Goal: Ask a question

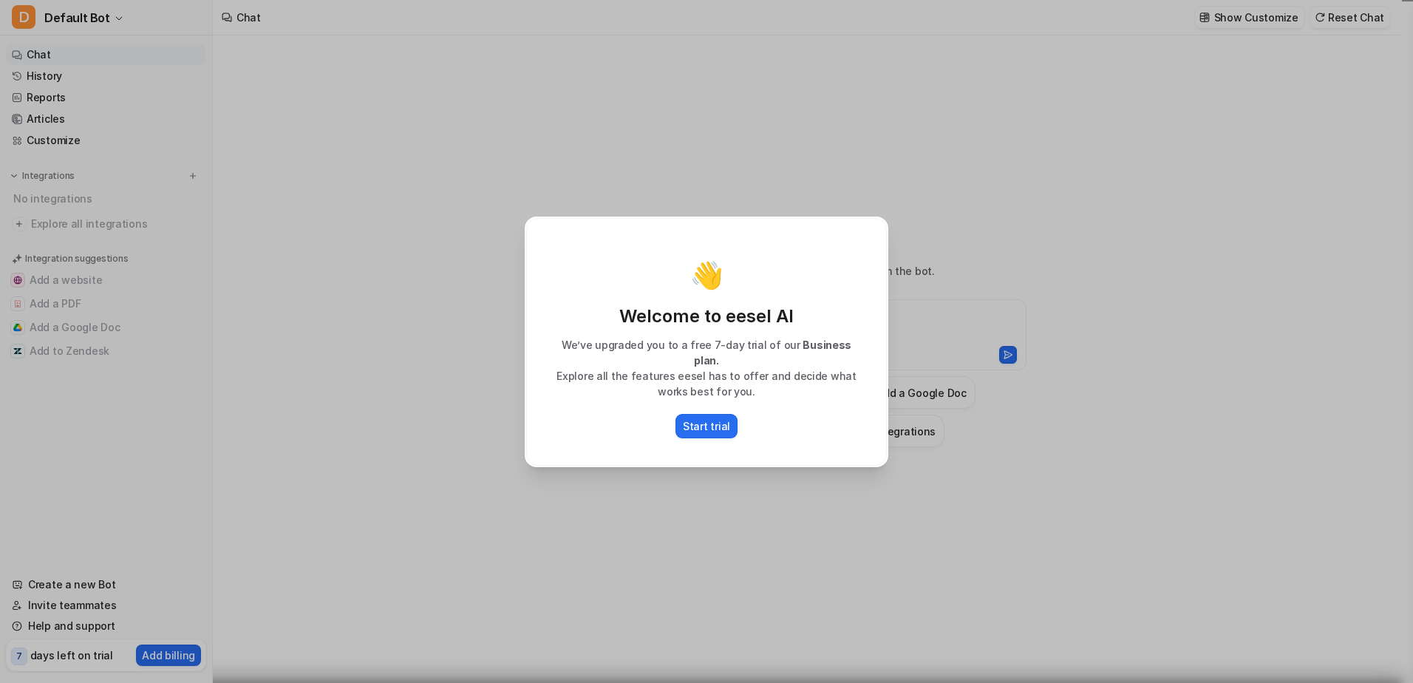
click at [901, 164] on div "👋 Welcome to eesel AI We’ve upgraded you to a free 7-day trial of our Business …" at bounding box center [706, 341] width 1413 height 683
click at [710, 427] on button "Start trial" at bounding box center [706, 426] width 62 height 24
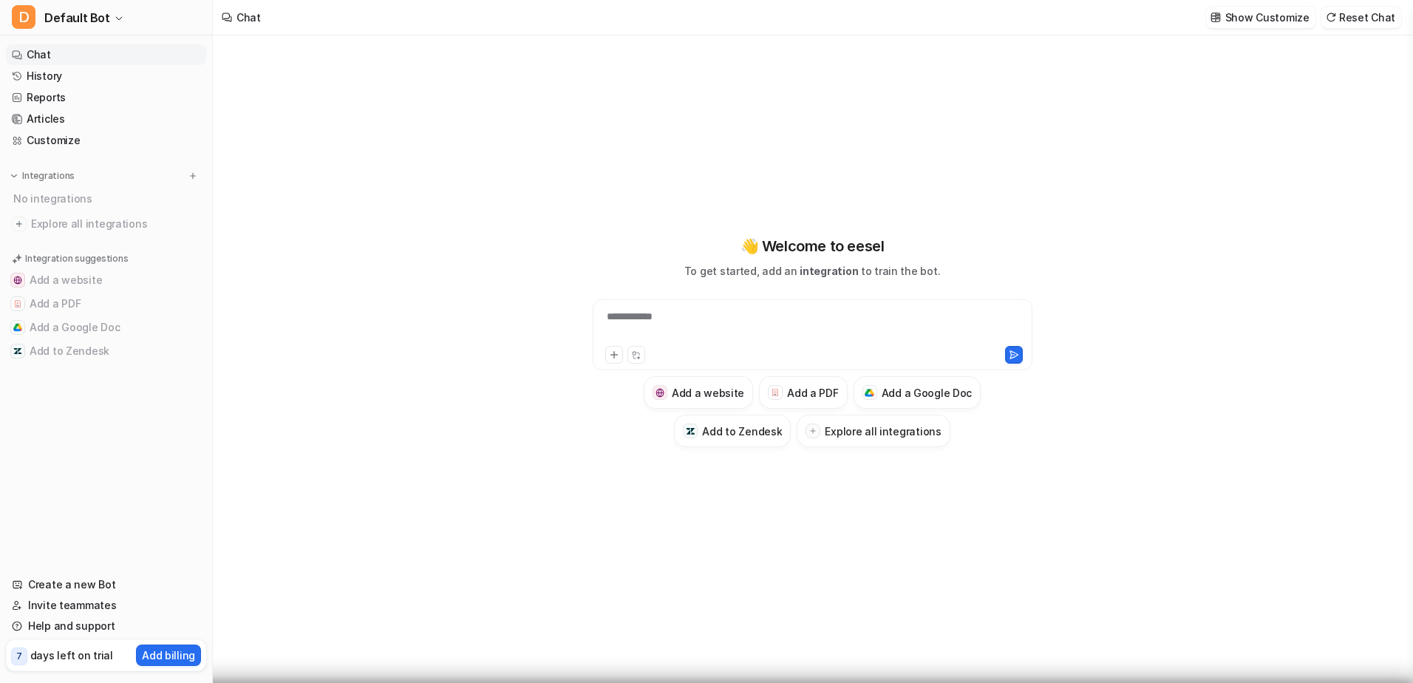
click at [685, 315] on div "**********" at bounding box center [812, 326] width 432 height 34
click at [612, 358] on icon at bounding box center [614, 354] width 10 height 10
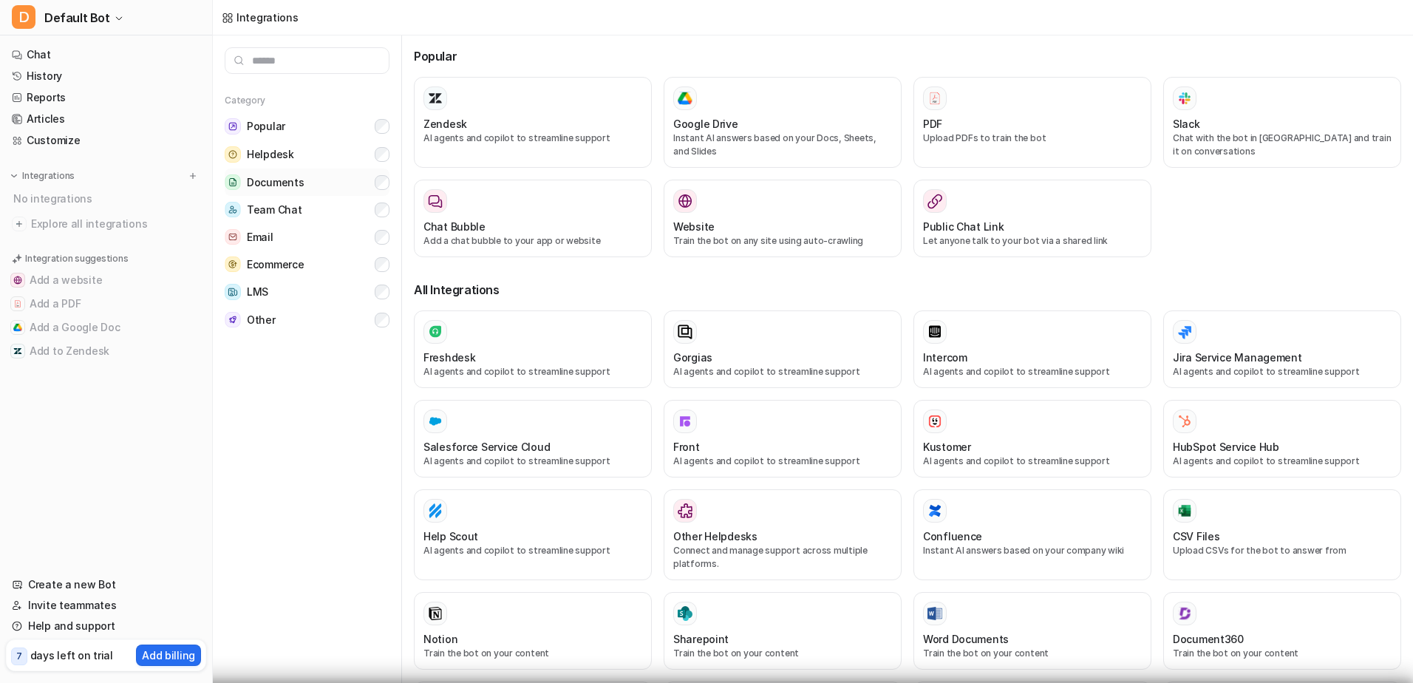
click at [271, 189] on span "Documents" at bounding box center [275, 182] width 57 height 15
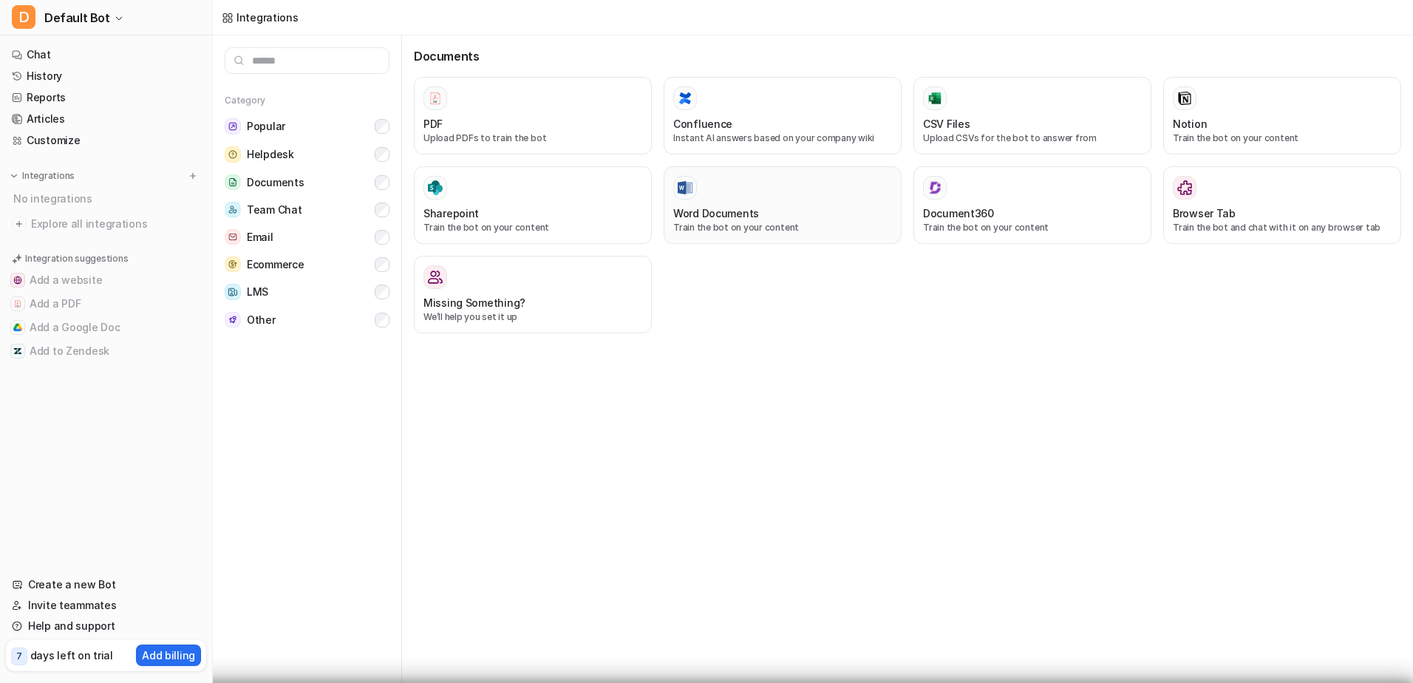
click at [768, 191] on div at bounding box center [782, 188] width 219 height 24
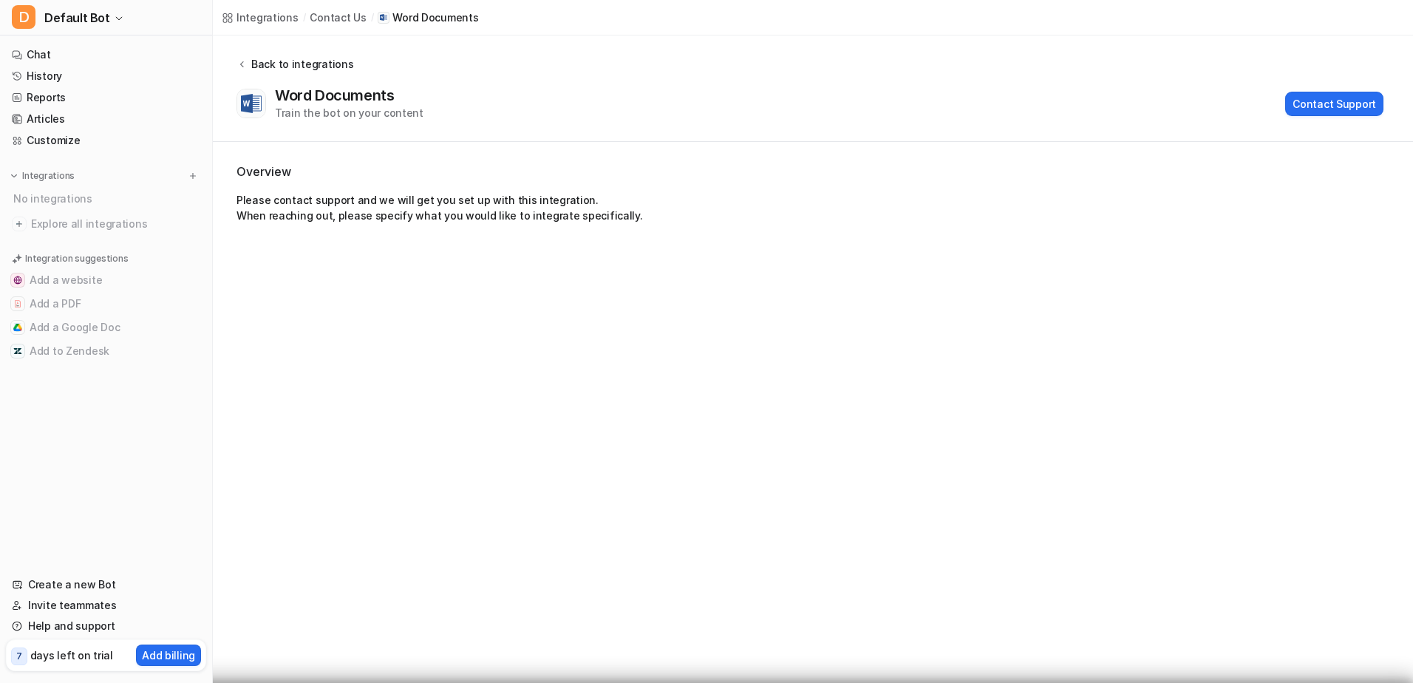
click at [268, 72] on button "Back to integrations" at bounding box center [294, 71] width 117 height 30
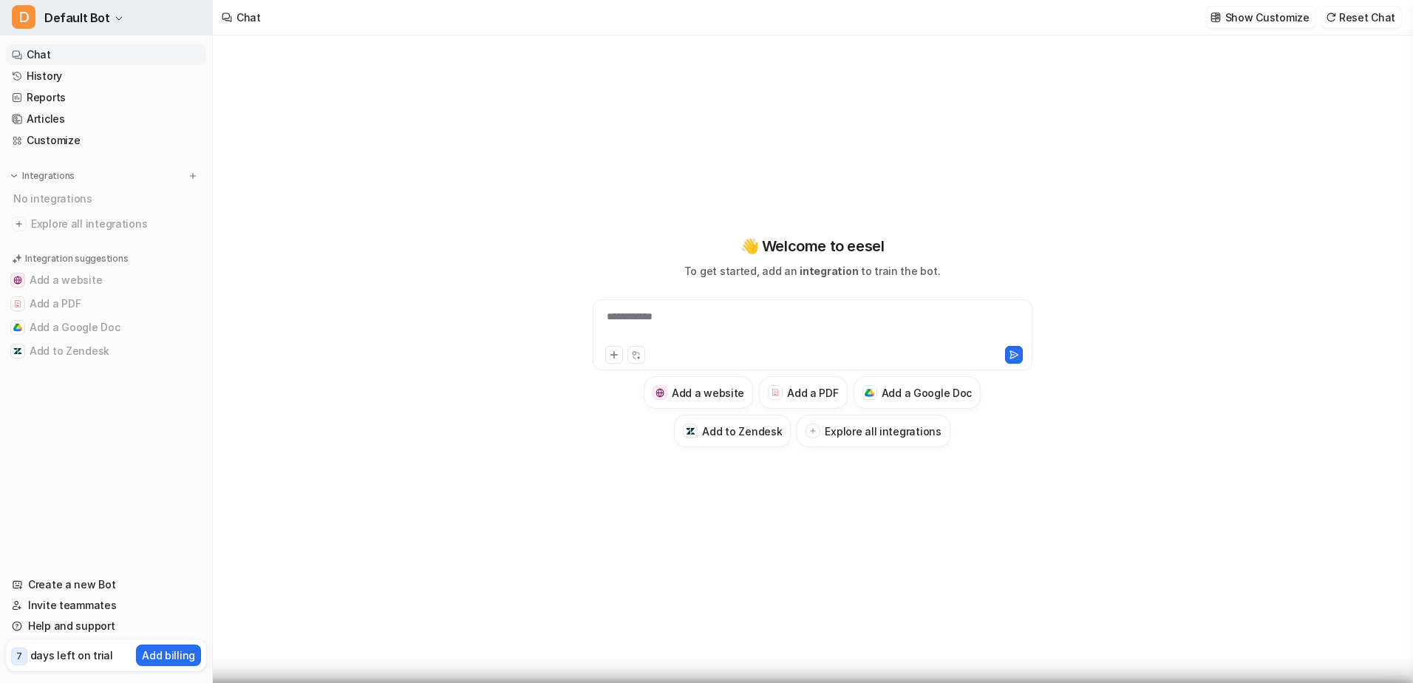
type textarea "**********"
click at [752, 319] on div "**********" at bounding box center [812, 326] width 432 height 34
drag, startPoint x: 621, startPoint y: 329, endPoint x: 573, endPoint y: 470, distance: 149.1
click at [573, 470] on div "👋 Welcome to eesel To get started, add an integration to train the bot. Add a w…" at bounding box center [812, 342] width 544 height 478
click at [614, 357] on icon at bounding box center [613, 355] width 7 height 7
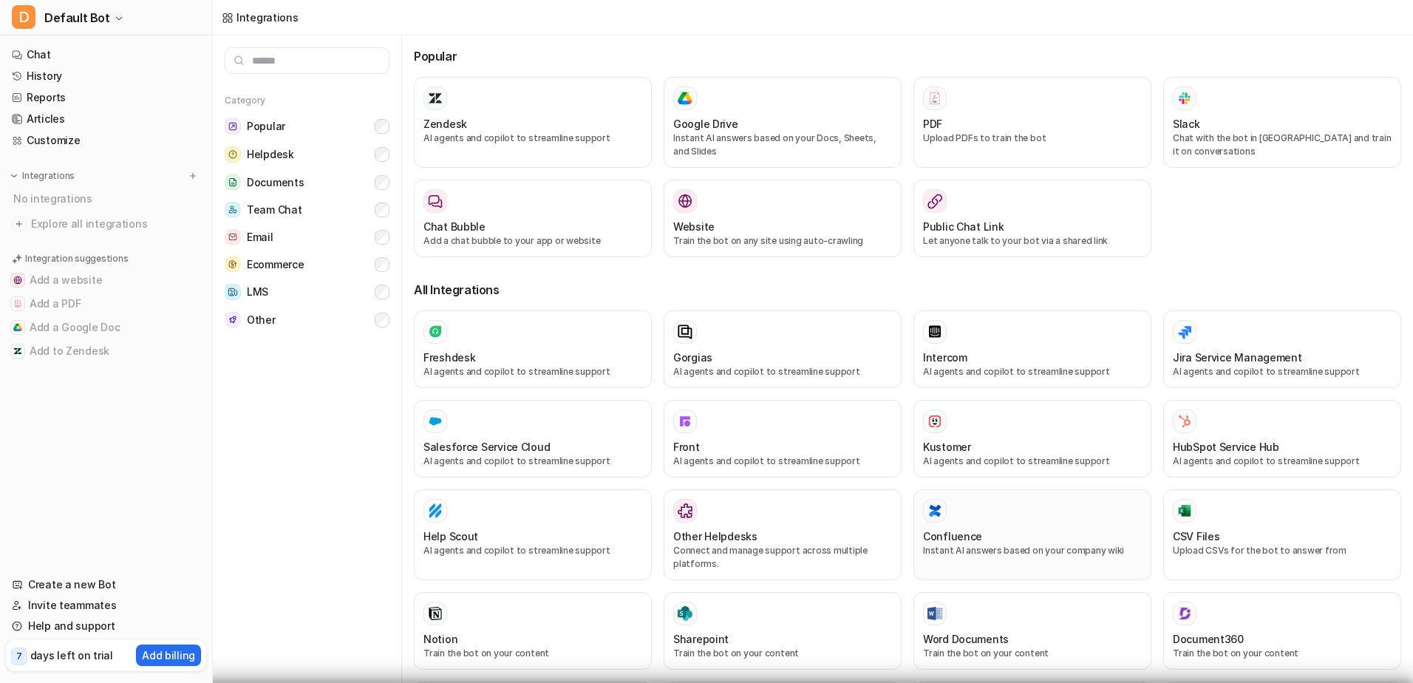
scroll to position [74, 0]
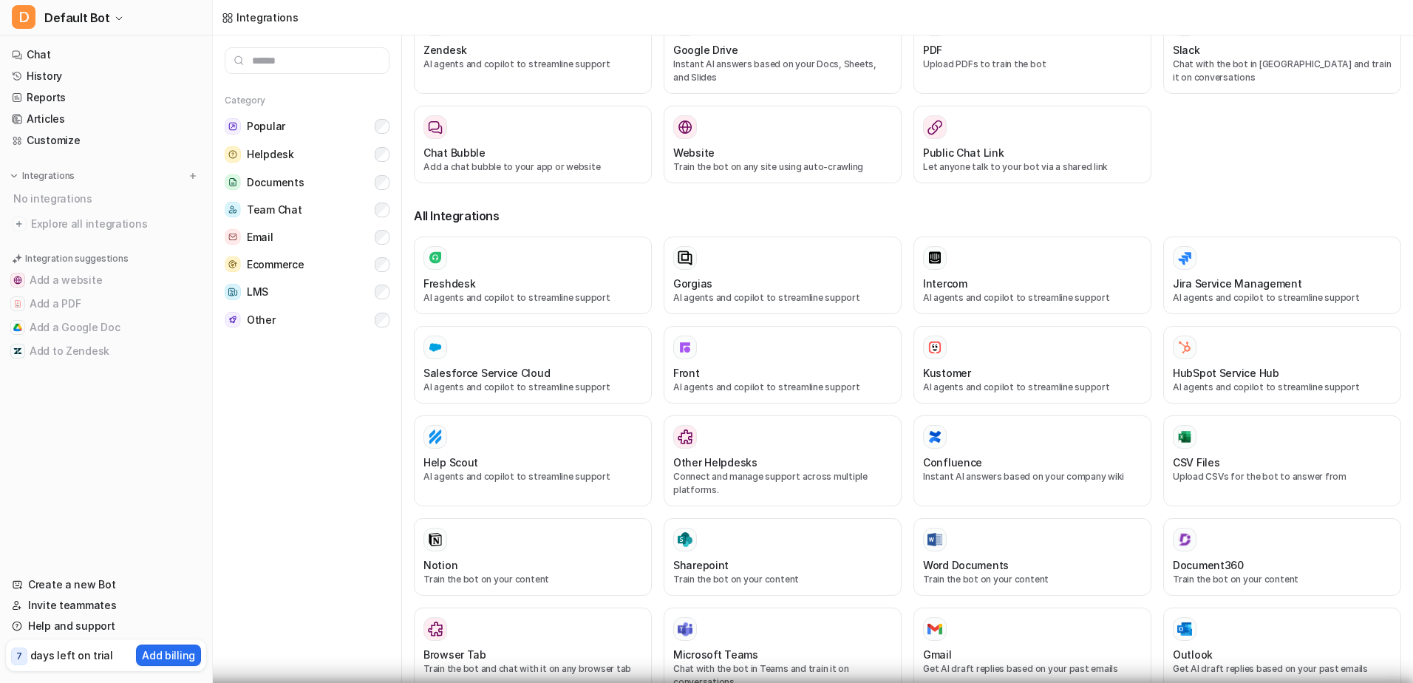
drag, startPoint x: 1020, startPoint y: 576, endPoint x: 965, endPoint y: 560, distance: 56.8
click at [967, 560] on h3 "Word Documents" at bounding box center [966, 565] width 86 height 16
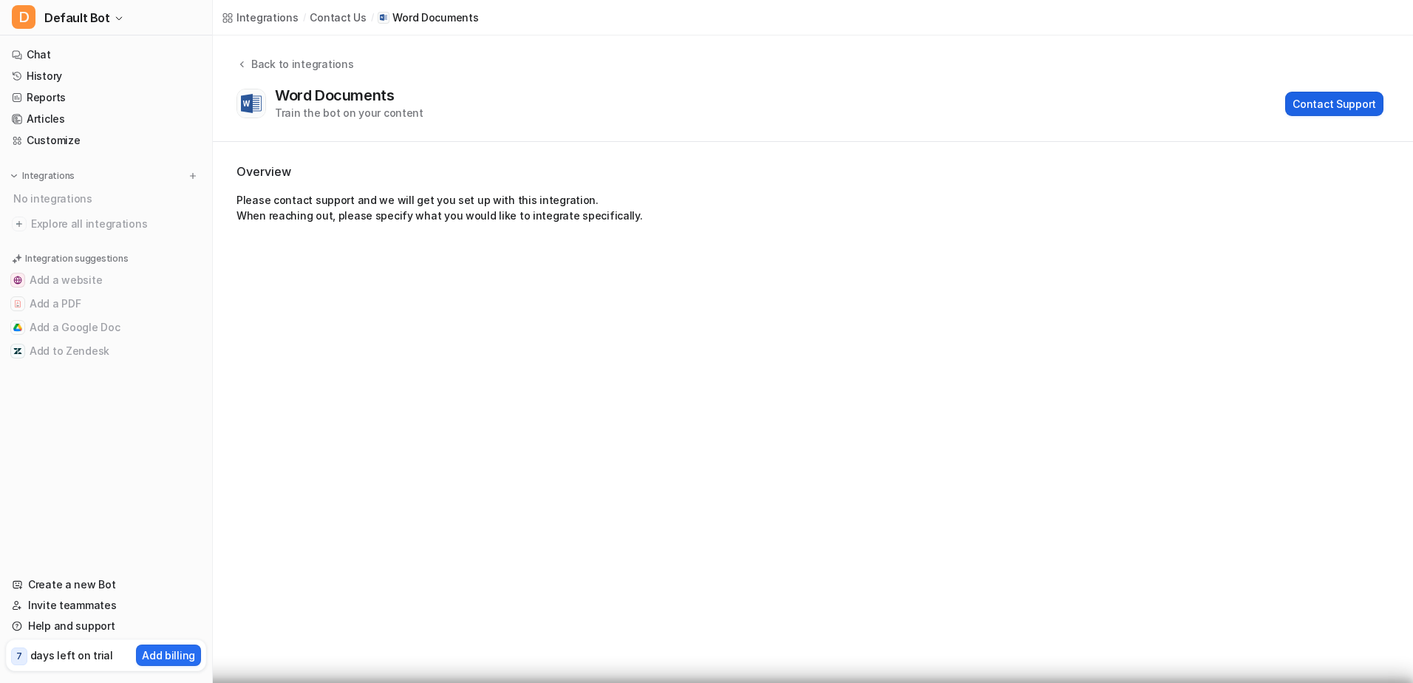
click at [1327, 108] on button "Contact Support" at bounding box center [1334, 104] width 98 height 24
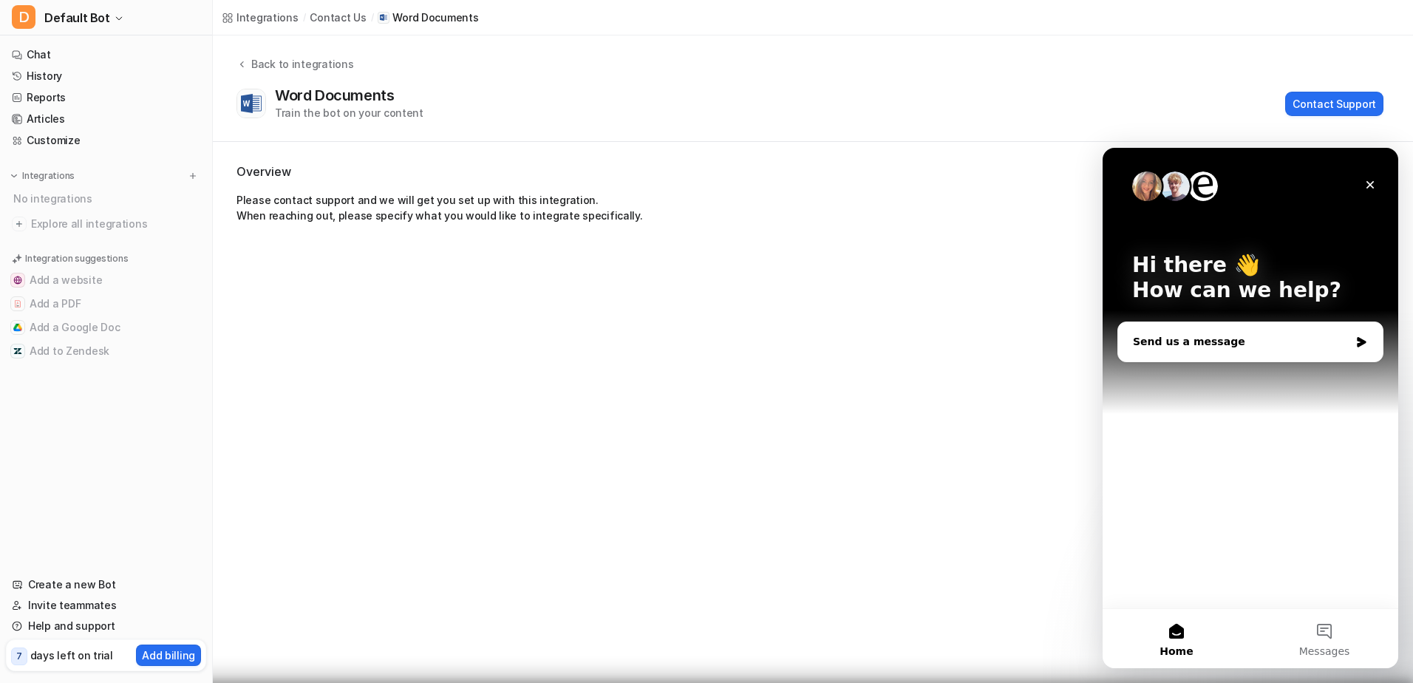
click at [1150, 341] on div "Send us a message" at bounding box center [1241, 342] width 216 height 16
